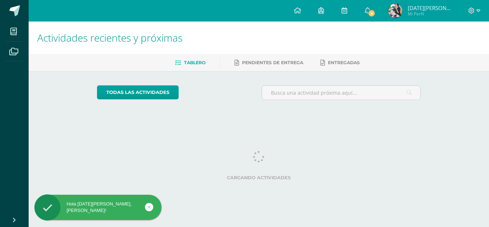
click at [400, 11] on img at bounding box center [395, 11] width 14 height 14
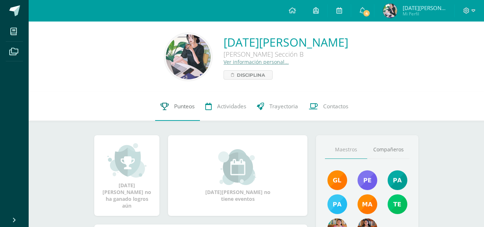
click at [186, 110] on span "Punteos" at bounding box center [184, 106] width 20 height 8
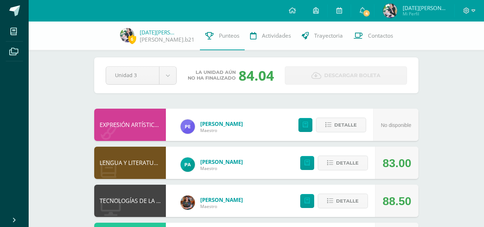
scroll to position [3, 0]
